Goal: Complete application form

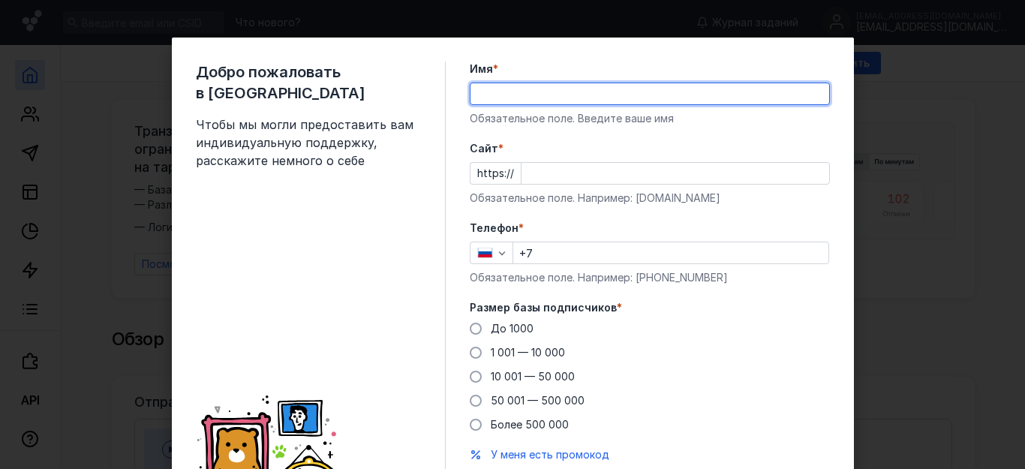
click at [500, 92] on input "Имя *" at bounding box center [649, 93] width 359 height 21
type input "[PERSON_NAME]"
type input "[PHONE_NUMBER]"
drag, startPoint x: 648, startPoint y: 94, endPoint x: 527, endPoint y: 94, distance: 120.8
click at [514, 95] on input "[PERSON_NAME]" at bounding box center [649, 93] width 359 height 21
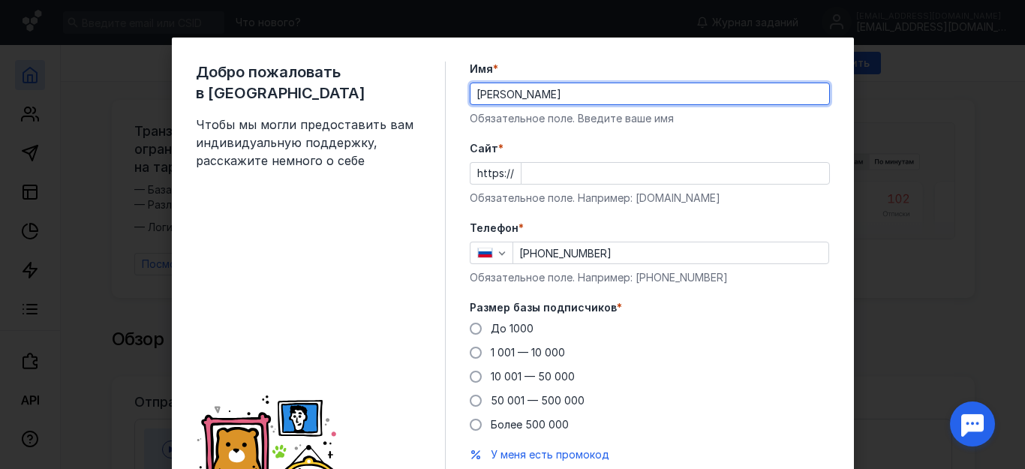
type input "[PERSON_NAME]"
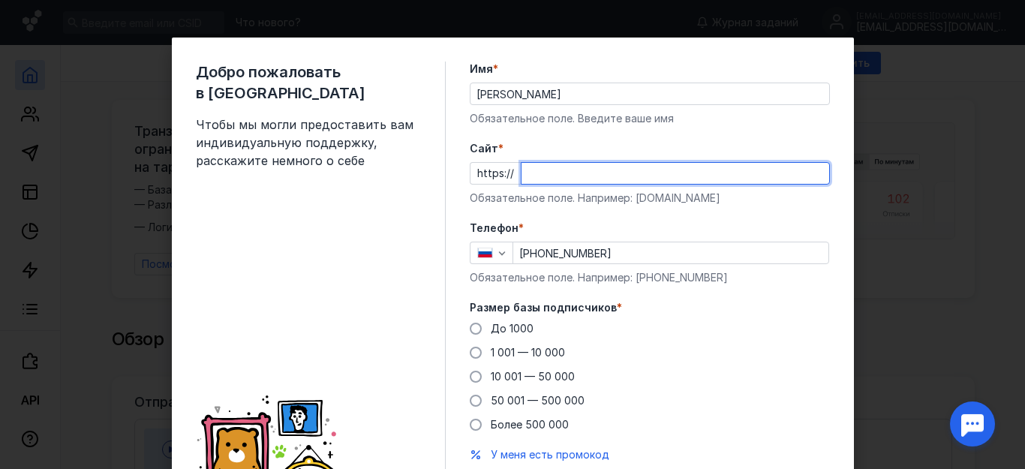
drag, startPoint x: 519, startPoint y: 170, endPoint x: 485, endPoint y: 184, distance: 37.1
click at [461, 173] on div "Добро пожаловать в Sendsay Чтобы мы могли предоставить вам индивидуальную подде…" at bounding box center [513, 288] width 682 height 500
paste input "[DOMAIN_NAME]"
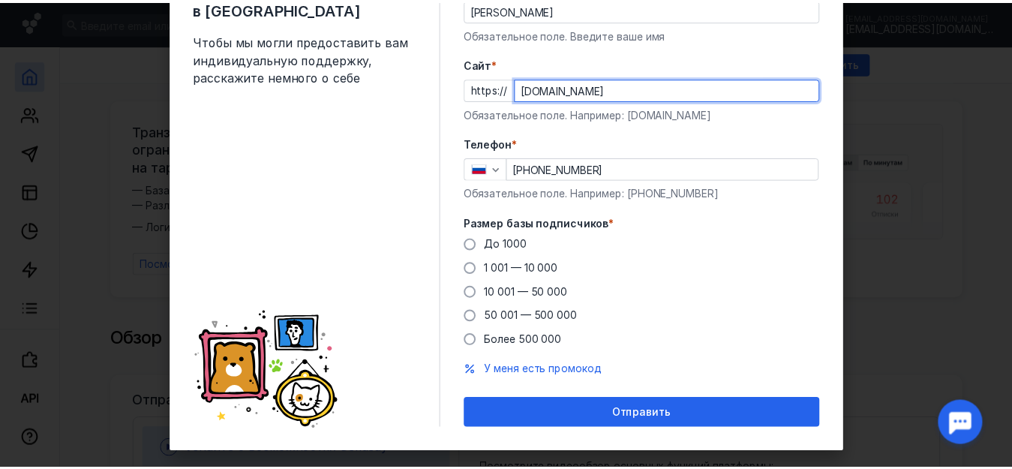
scroll to position [100, 0]
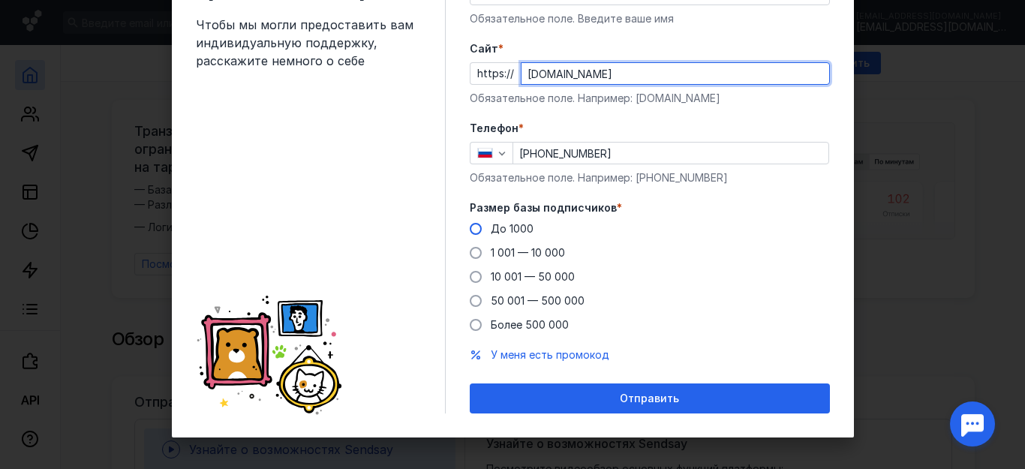
type input "[DOMAIN_NAME]"
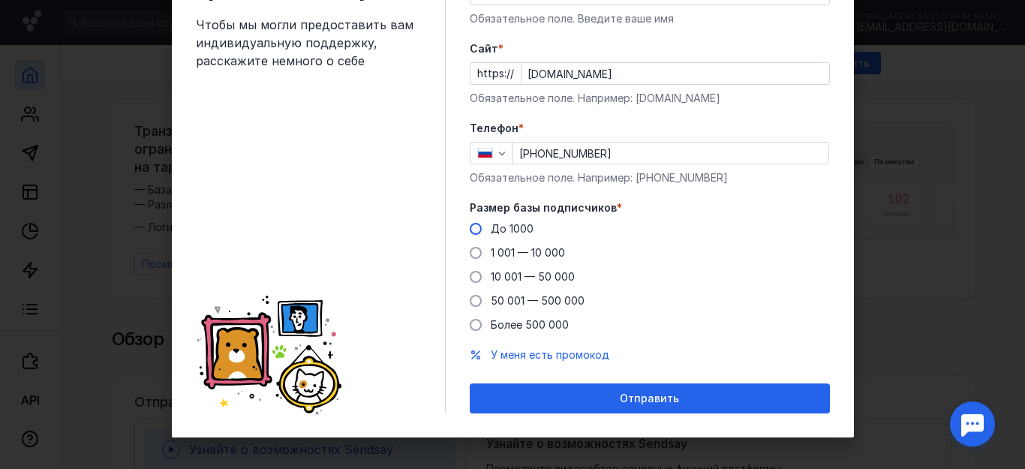
click at [470, 229] on span at bounding box center [476, 229] width 12 height 12
click at [0, 0] on input "До 1000" at bounding box center [0, 0] width 0 height 0
click at [627, 392] on span "Отправить" at bounding box center [649, 398] width 59 height 13
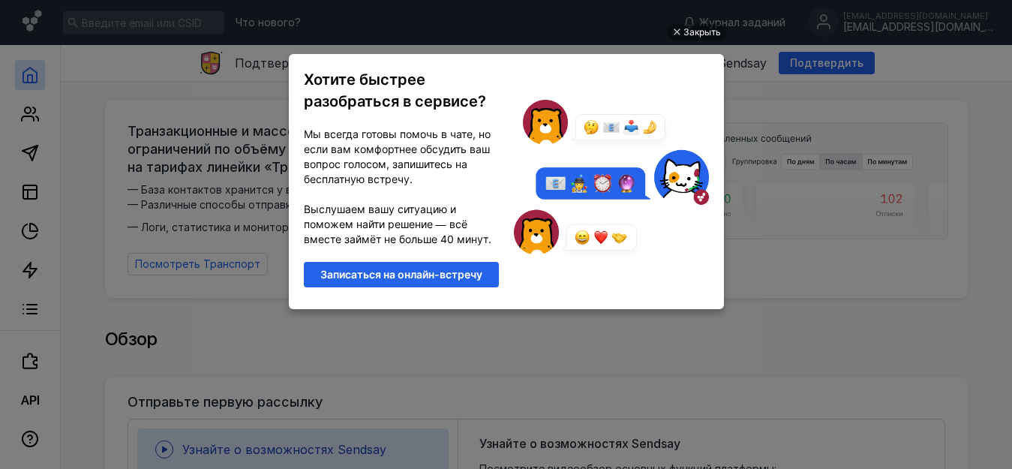
scroll to position [0, 0]
